Goal: Book appointment/travel/reservation

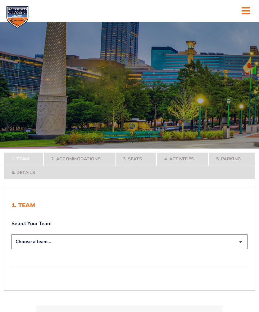
click at [238, 249] on select "Choose a team... [US_STATE] Wildcats [US_STATE] State Buckeyes [US_STATE] Tar H…" at bounding box center [129, 242] width 236 height 15
select select "12956"
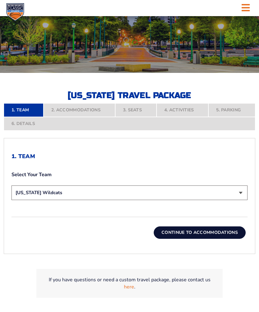
click at [219, 239] on button "Continue To Accommodations" at bounding box center [200, 232] width 92 height 12
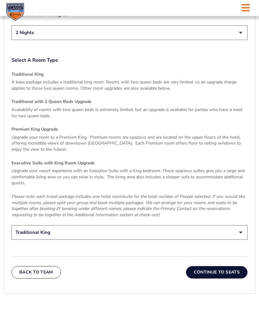
scroll to position [851, 0]
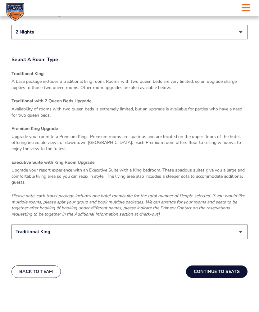
click at [239, 225] on select "Traditional King Traditional with 2 Queen Beds Upgrade (+$45 per night) Premium…" at bounding box center [129, 232] width 236 height 15
select select "Traditional with 2 Queen Beds Upgrade"
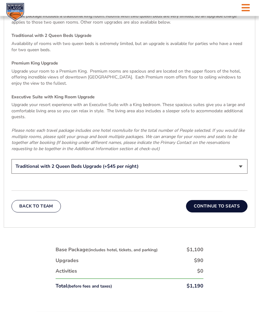
scroll to position [918, 0]
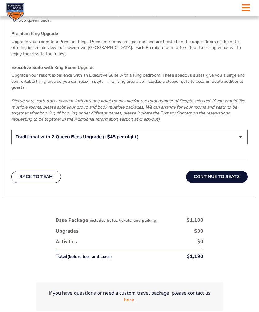
click at [232, 174] on button "Continue To Seats" at bounding box center [216, 177] width 61 height 12
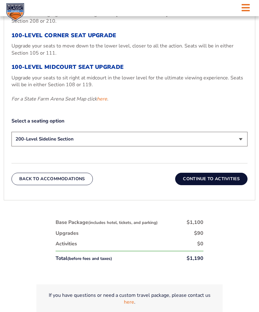
scroll to position [269, 0]
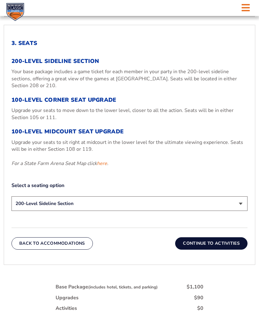
click at [240, 211] on select "200-Level Sideline Section 100-Level Corner Seat Upgrade (+$120 per person) 100…" at bounding box center [129, 204] width 236 height 15
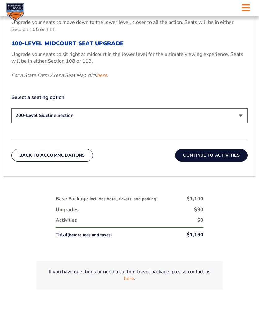
scroll to position [292, 0]
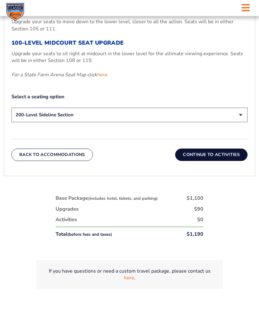
click at [214, 161] on button "Continue To Activities" at bounding box center [211, 155] width 72 height 12
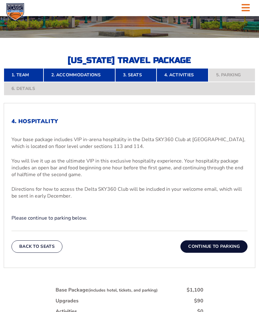
scroll to position [125, 0]
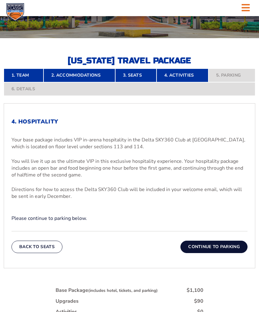
click at [47, 253] on button "Back To Seats" at bounding box center [36, 247] width 51 height 12
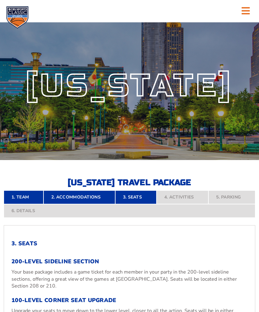
scroll to position [0, 0]
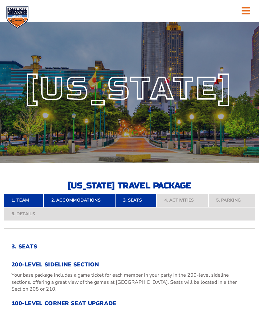
click at [91, 207] on link "2. Accommodations" at bounding box center [79, 201] width 72 height 14
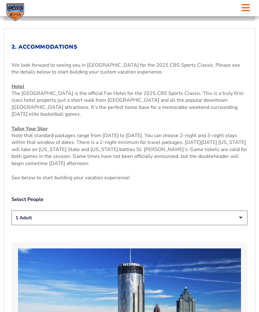
scroll to position [224, 0]
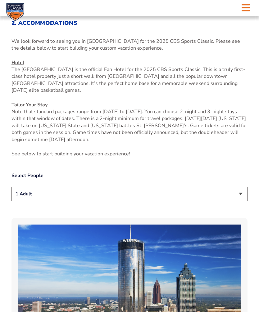
click at [241, 201] on select "1 Adult 2 Adults 3 Adults 4 Adults 2 Adults + 1 Child 2 Adults + 2 Children 2 A…" at bounding box center [129, 194] width 236 height 15
select select "3 Adults"
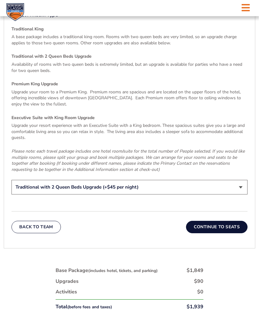
scroll to position [898, 0]
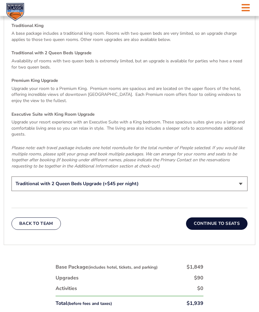
click at [216, 218] on button "Continue To Seats" at bounding box center [216, 224] width 61 height 12
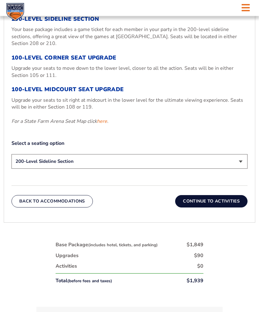
scroll to position [246, 0]
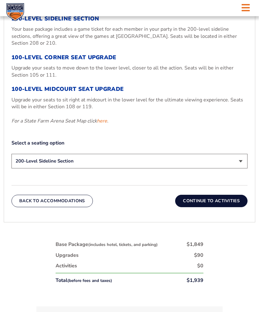
click at [244, 168] on select "200-Level Sideline Section 100-Level Corner Seat Upgrade (+$120 per person) 100…" at bounding box center [129, 161] width 236 height 15
click at [105, 124] on link "here" at bounding box center [102, 121] width 10 height 7
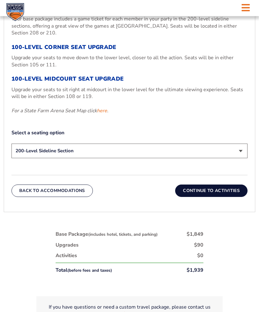
scroll to position [260, 0]
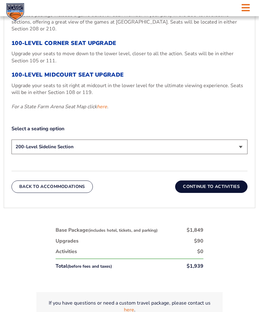
click at [242, 154] on select "200-Level Sideline Section 100-Level Corner Seat Upgrade (+$120 per person) 100…" at bounding box center [129, 147] width 236 height 15
select select "100-Level Corner Seat Upgrade"
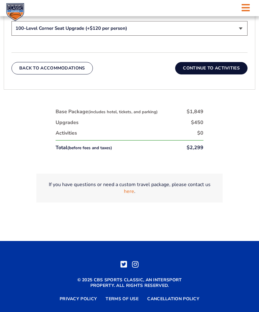
scroll to position [377, 0]
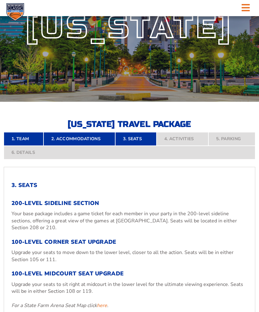
click at [92, 146] on link "2. Accommodations" at bounding box center [79, 139] width 72 height 14
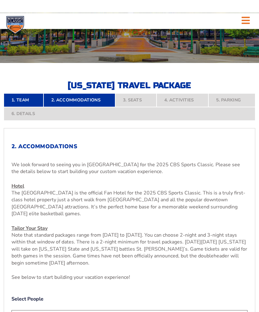
scroll to position [0, 0]
